Goal: Task Accomplishment & Management: Use online tool/utility

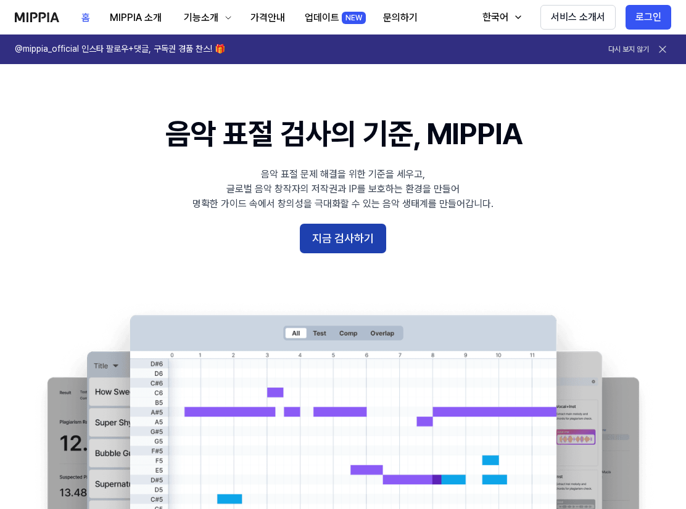
click at [365, 244] on button "지금 검사하기" at bounding box center [343, 239] width 86 height 30
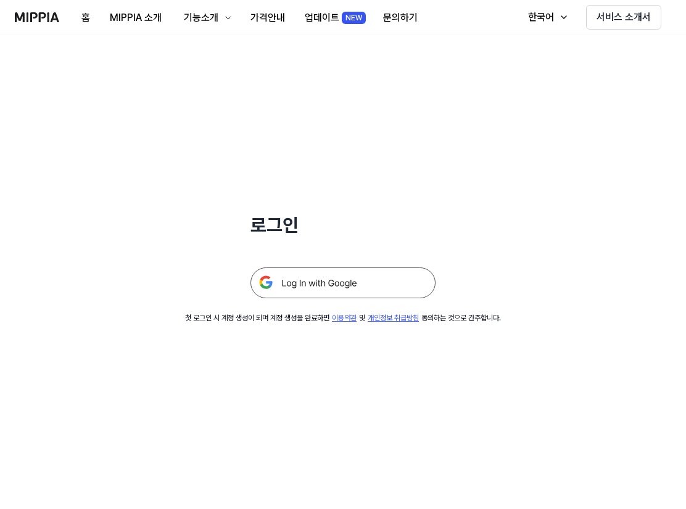
click at [372, 283] on img at bounding box center [342, 283] width 185 height 31
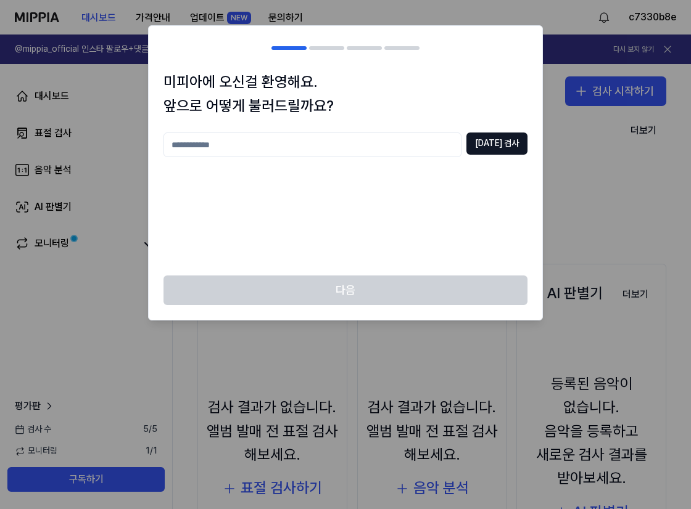
click at [386, 146] on input "text" at bounding box center [312, 145] width 298 height 25
click at [494, 146] on button "[DATE] 검사" at bounding box center [496, 144] width 61 height 22
click at [392, 144] on input "***" at bounding box center [312, 145] width 298 height 25
type input "*"
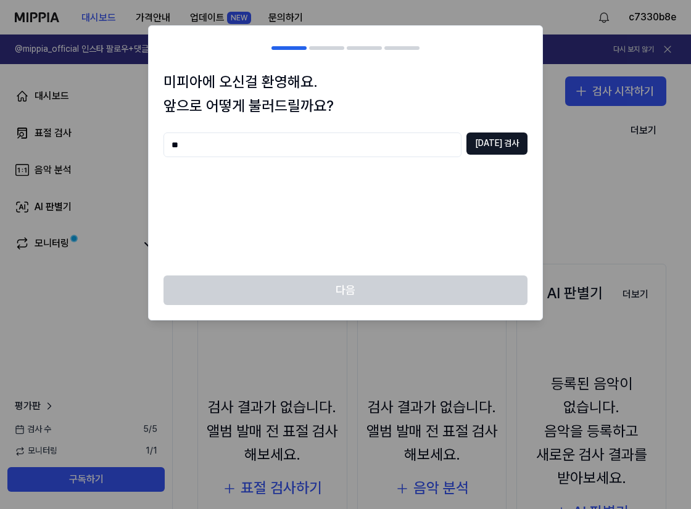
type input "*"
type input "******"
click at [505, 140] on button "[DATE] 검사" at bounding box center [496, 144] width 61 height 22
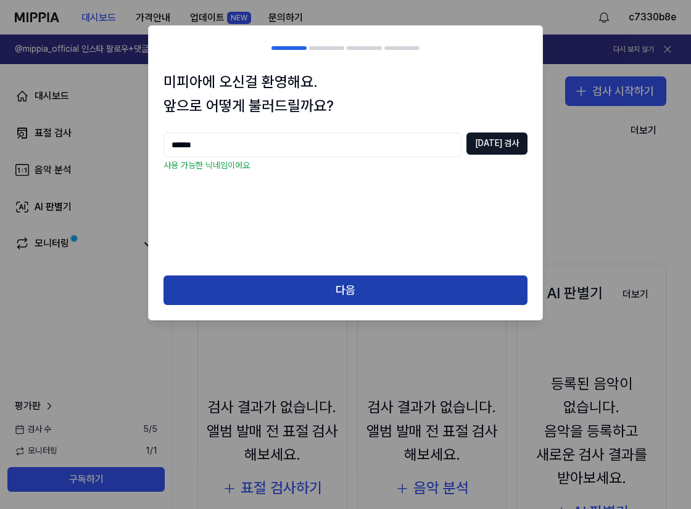
click at [364, 284] on button "다음" at bounding box center [345, 291] width 364 height 30
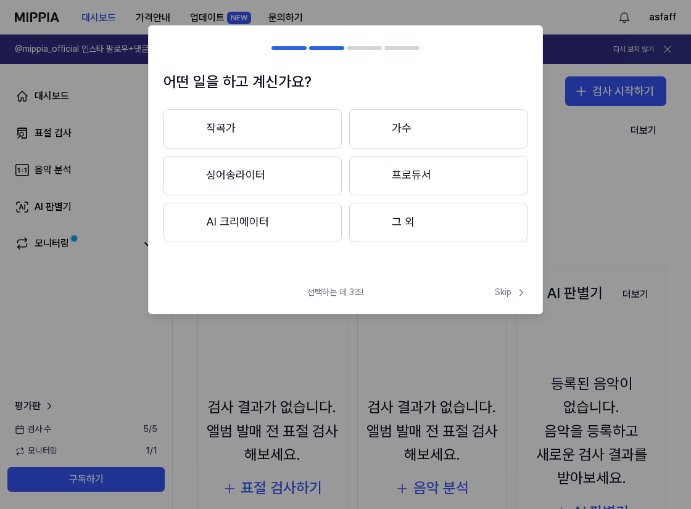
click at [274, 163] on button "싱어송라이터" at bounding box center [252, 175] width 178 height 39
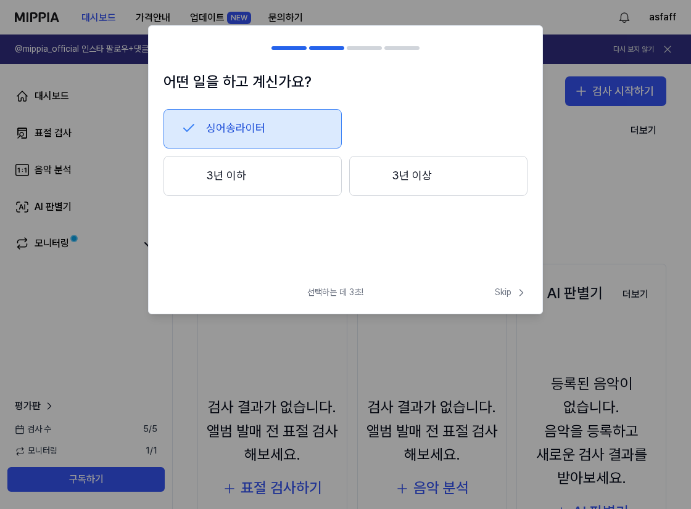
click at [302, 179] on button "3년 이하" at bounding box center [252, 176] width 178 height 41
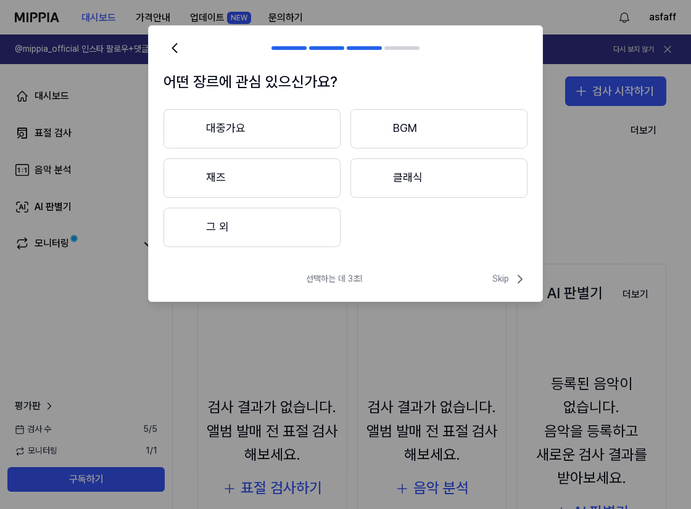
click at [303, 228] on button "그 외" at bounding box center [251, 227] width 177 height 39
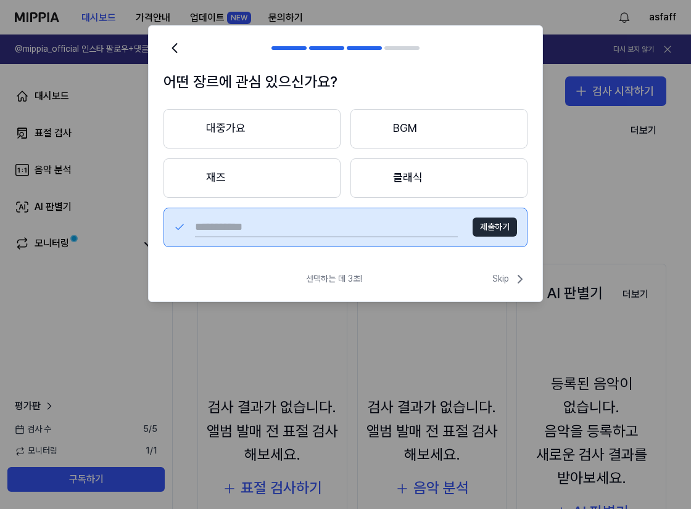
click at [271, 122] on button "대중가요" at bounding box center [251, 128] width 177 height 39
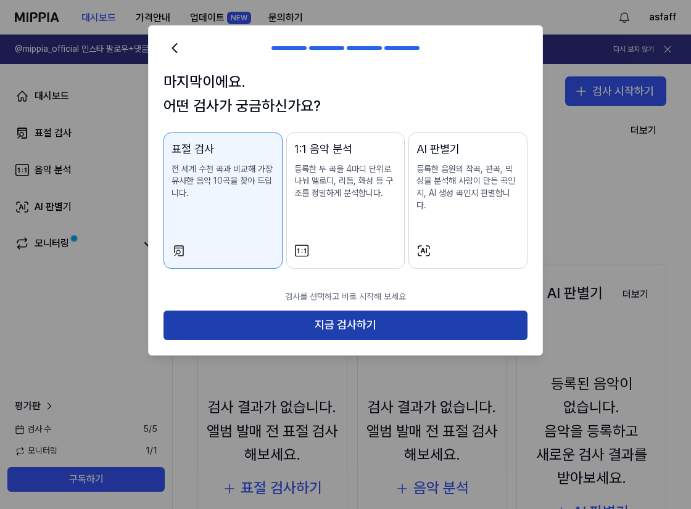
click at [382, 313] on button "지금 검사하기" at bounding box center [345, 326] width 364 height 30
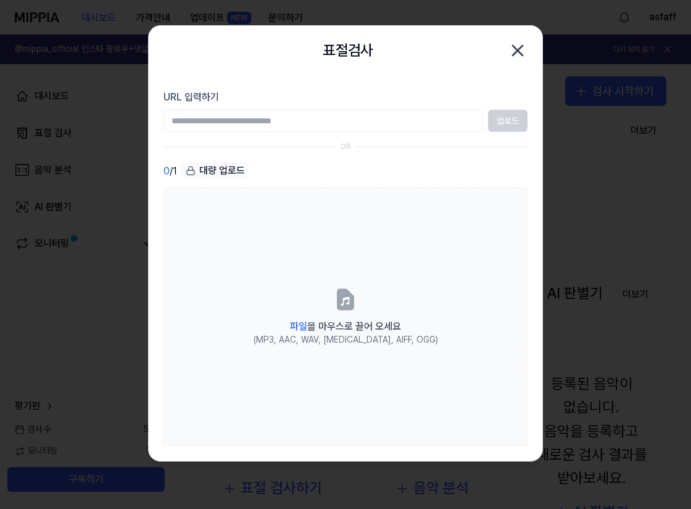
click at [519, 52] on icon "button" at bounding box center [517, 51] width 10 height 10
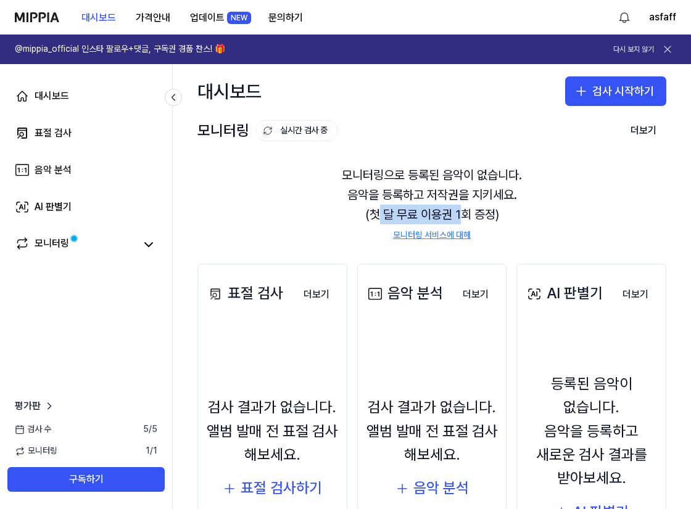
drag, startPoint x: 374, startPoint y: 210, endPoint x: 462, endPoint y: 216, distance: 87.8
click at [462, 216] on div "모니터링으로 등록된 음악이 없습니다. 음악을 등록하고 저작권을 지키세요. (첫 달 무료 이용권 1회 증정) 모니터링 서비스에 대해" at bounding box center [431, 203] width 469 height 106
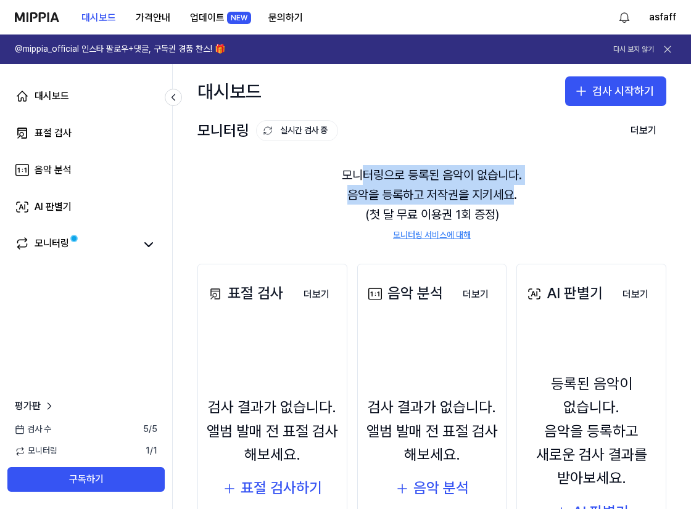
drag, startPoint x: 359, startPoint y: 179, endPoint x: 529, endPoint y: 195, distance: 170.9
click at [512, 192] on div "모니터링으로 등록된 음악이 없습니다. 음악을 등록하고 저작권을 지키세요. (첫 달 무료 이용권 1회 증정) 모니터링 서비스에 대해" at bounding box center [431, 203] width 469 height 106
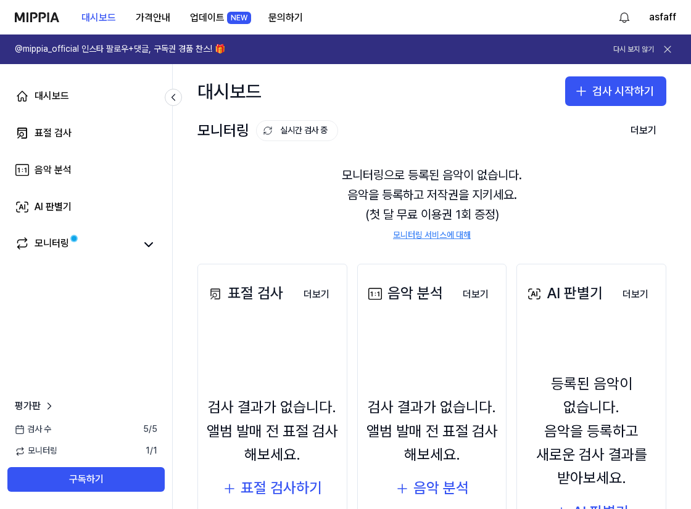
click at [532, 195] on div "모니터링으로 등록된 음악이 없습니다. 음악을 등록하고 저작권을 지키세요. (첫 달 무료 이용권 1회 증정) 모니터링 서비스에 대해" at bounding box center [431, 203] width 469 height 106
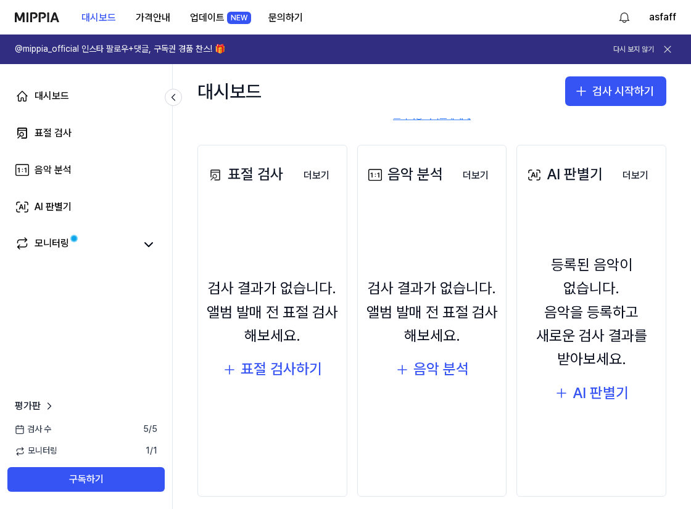
scroll to position [131, 0]
